Goal: Task Accomplishment & Management: Complete application form

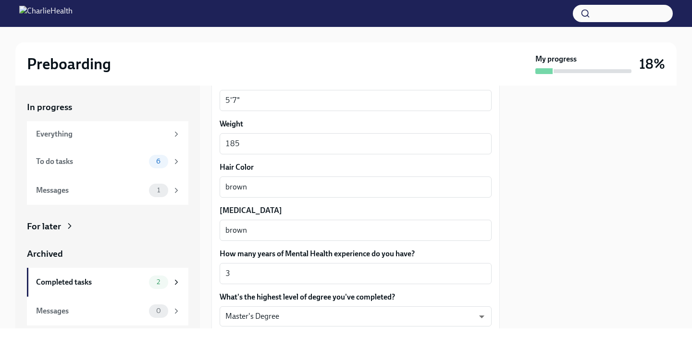
scroll to position [937, 0]
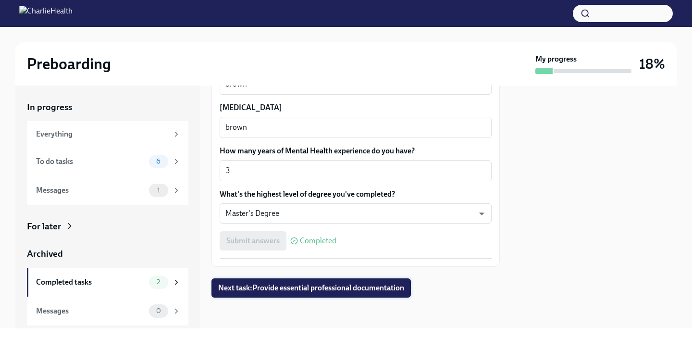
click at [327, 290] on span "Next task : Provide essential professional documentation" at bounding box center [311, 288] width 186 height 10
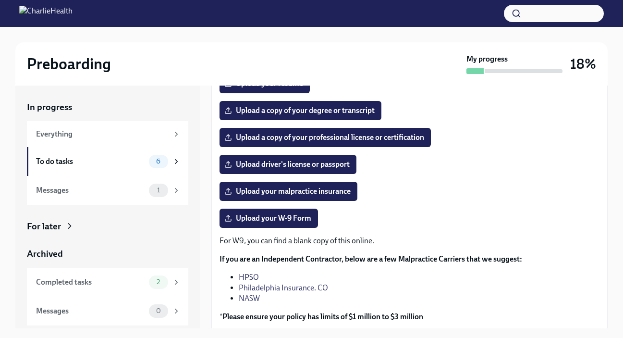
scroll to position [166, 0]
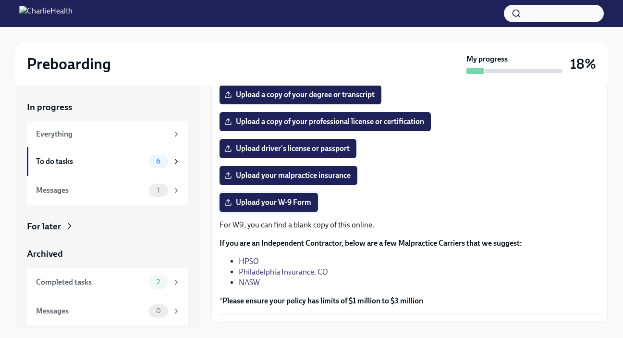
click at [293, 205] on span "Upload your W-9 Form" at bounding box center [268, 203] width 85 height 10
click at [0, 0] on input "Upload your W-9 Form" at bounding box center [0, 0] width 0 height 0
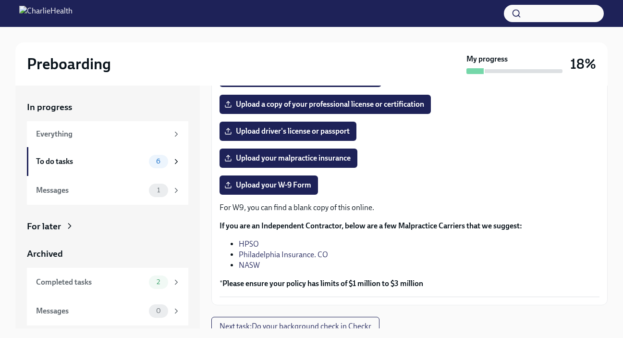
click at [254, 269] on link "NASW" at bounding box center [249, 265] width 21 height 9
click at [252, 245] on link "HPSO" at bounding box center [249, 243] width 20 height 9
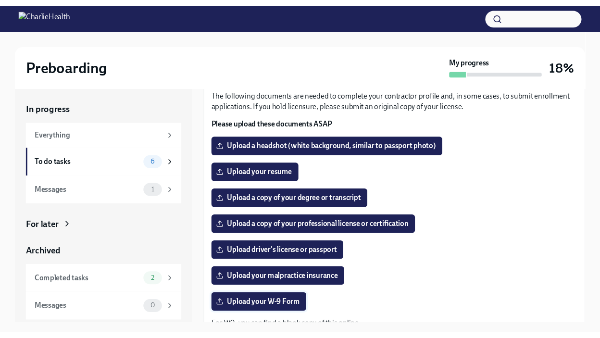
scroll to position [61, 0]
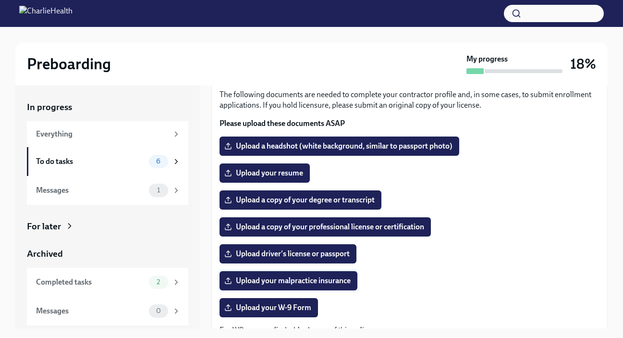
click at [324, 284] on span "Upload your malpractice insurance" at bounding box center [288, 281] width 124 height 10
click at [0, 0] on input "Upload your malpractice insurance" at bounding box center [0, 0] width 0 height 0
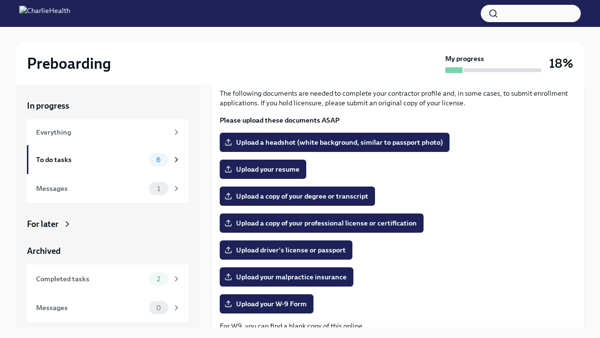
scroll to position [61, 0]
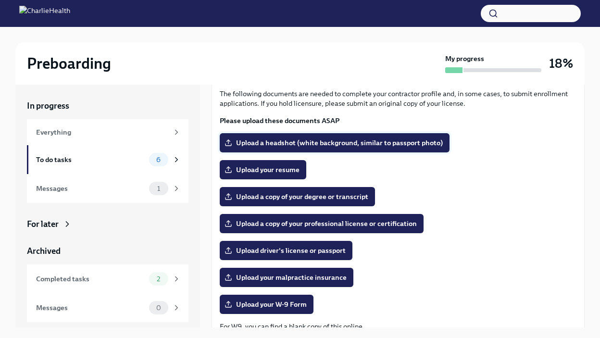
click at [293, 139] on span "Upload a headshot (white background, similar to passport photo)" at bounding box center [334, 143] width 216 height 10
click at [0, 0] on input "Upload a headshot (white background, similar to passport photo)" at bounding box center [0, 0] width 0 height 0
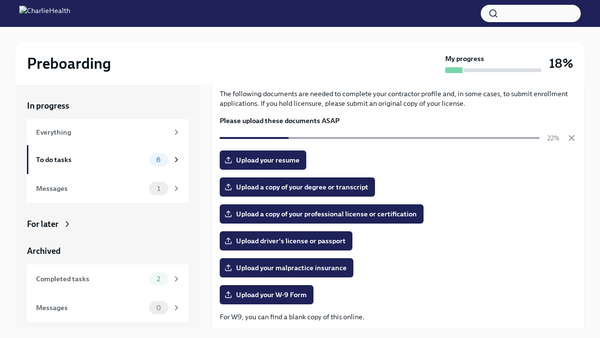
click at [278, 161] on span "Upload your resume" at bounding box center [262, 160] width 73 height 10
click at [0, 0] on input "Upload your resume" at bounding box center [0, 0] width 0 height 0
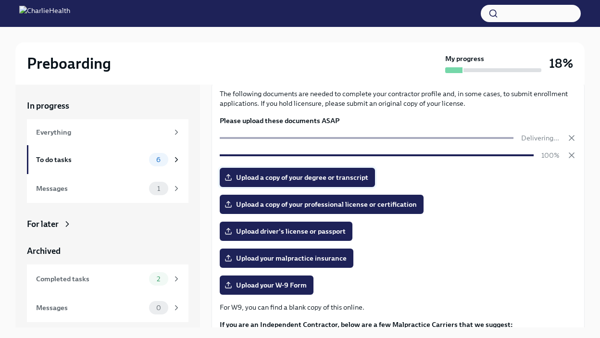
click at [322, 180] on span "Upload a copy of your degree or transcript" at bounding box center [297, 178] width 142 height 10
click at [0, 0] on input "Upload a copy of your degree or transcript" at bounding box center [0, 0] width 0 height 0
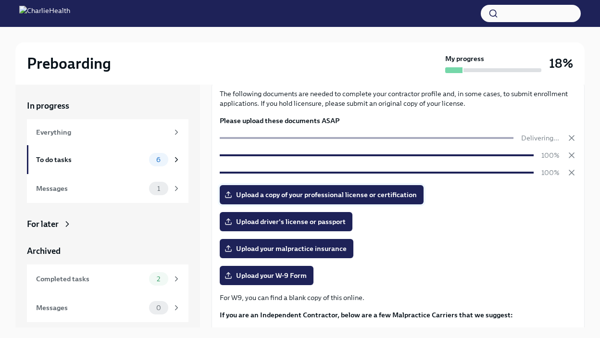
click at [275, 194] on span "Upload a copy of your professional license or certification" at bounding box center [321, 195] width 190 height 10
click at [0, 0] on input "Upload a copy of your professional license or certification" at bounding box center [0, 0] width 0 height 0
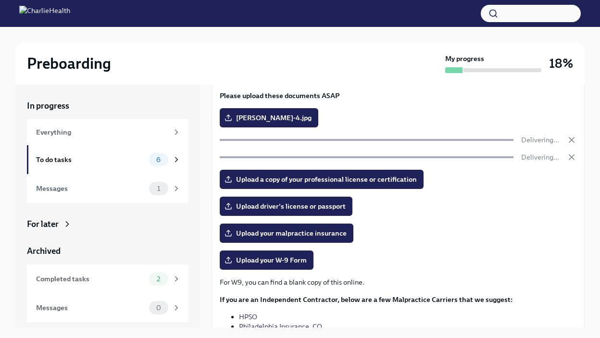
scroll to position [107, 0]
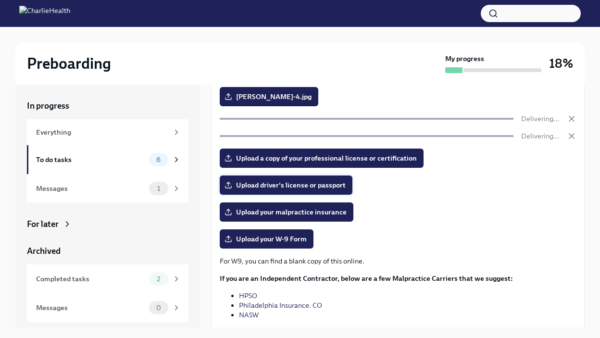
click at [325, 185] on span "Upload driver's license or passport" at bounding box center [285, 185] width 119 height 10
click at [0, 0] on input "Upload driver's license or passport" at bounding box center [0, 0] width 0 height 0
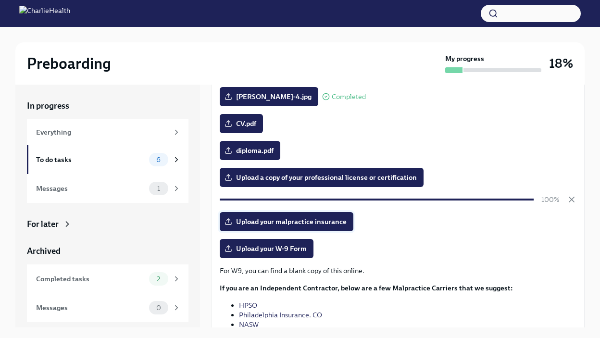
click at [279, 225] on span "Upload your malpractice insurance" at bounding box center [286, 222] width 120 height 10
click at [0, 0] on input "Upload your malpractice insurance" at bounding box center [0, 0] width 0 height 0
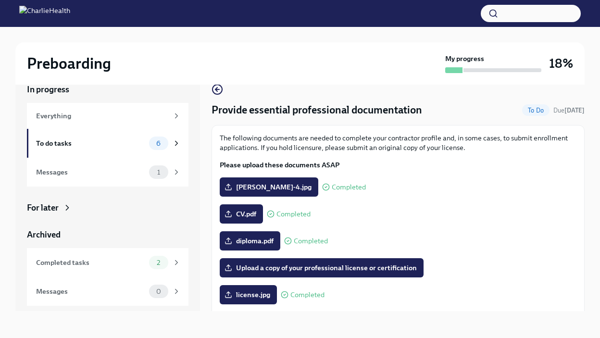
scroll to position [0, 0]
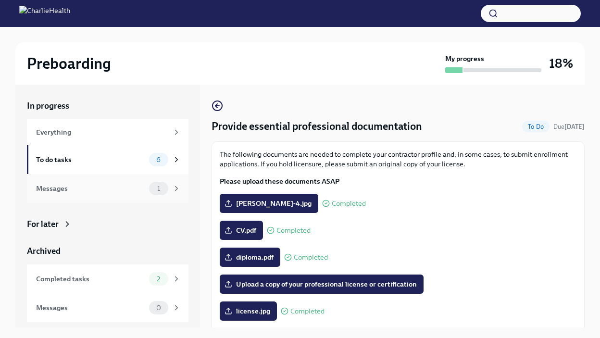
click at [140, 187] on div "Messages" at bounding box center [90, 188] width 109 height 11
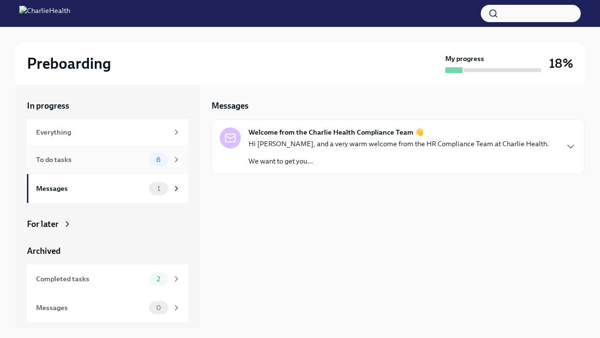
click at [158, 163] on div "6" at bounding box center [158, 159] width 19 height 13
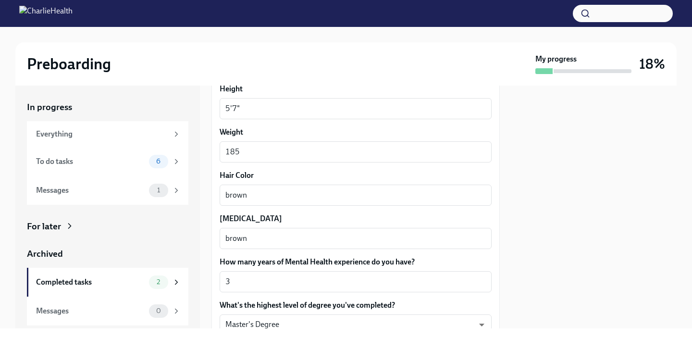
scroll to position [937, 0]
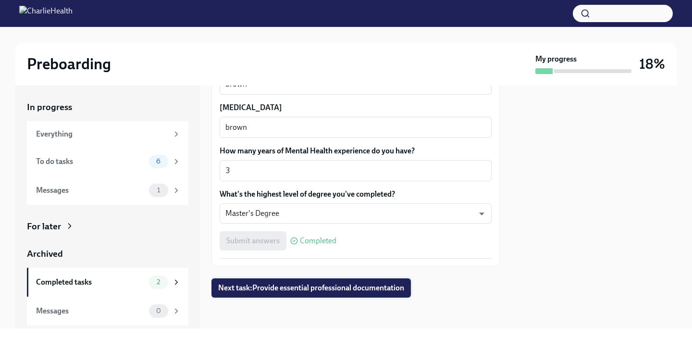
click at [328, 291] on span "Next task : Provide essential professional documentation" at bounding box center [311, 288] width 186 height 10
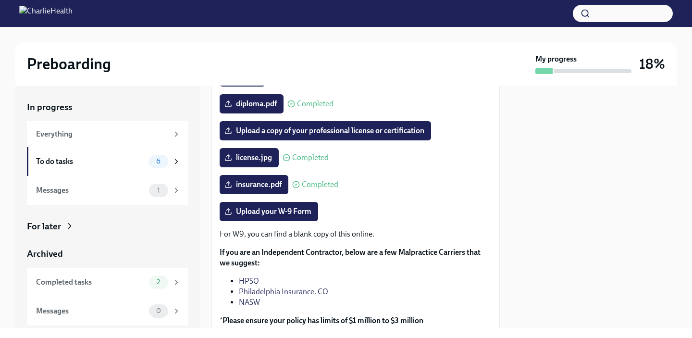
scroll to position [259, 0]
